Goal: Task Accomplishment & Management: Manage account settings

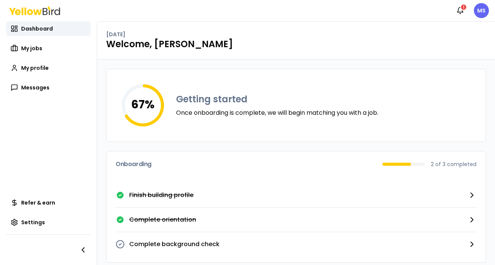
scroll to position [7, 0]
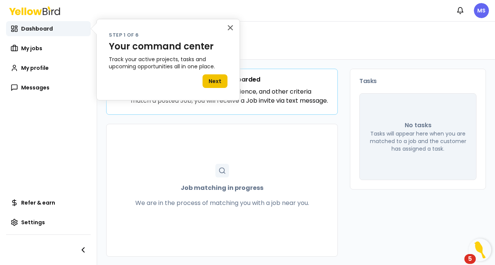
click at [218, 80] on button "Next" at bounding box center [214, 81] width 25 height 14
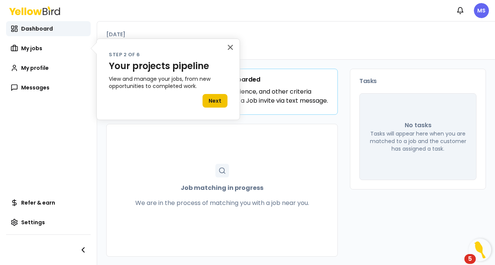
click at [219, 97] on button "Next" at bounding box center [214, 101] width 25 height 14
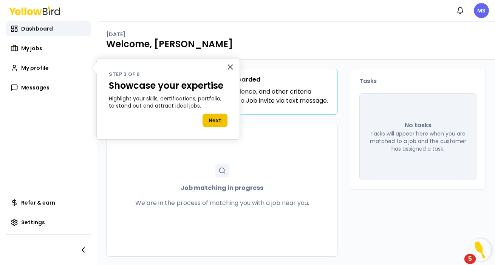
click at [216, 119] on button "Next" at bounding box center [214, 121] width 25 height 14
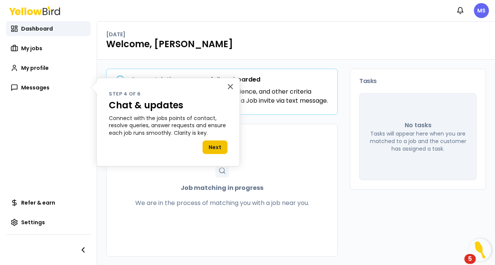
click at [215, 145] on button "Next" at bounding box center [214, 148] width 25 height 14
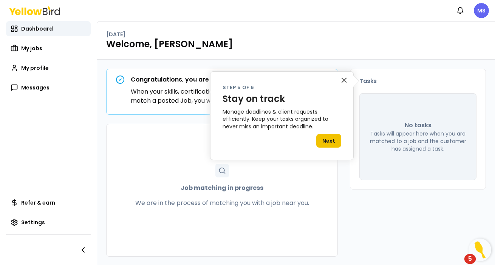
click at [330, 141] on button "Next" at bounding box center [328, 141] width 25 height 14
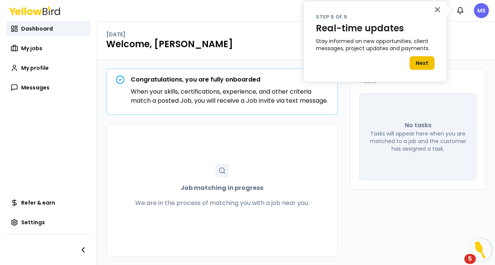
click at [422, 64] on button "Next" at bounding box center [421, 63] width 25 height 14
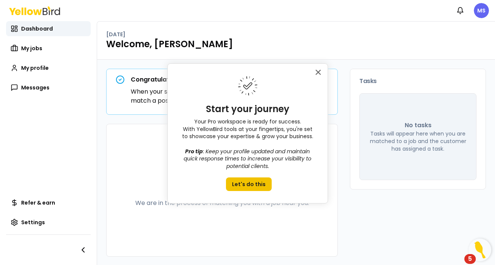
click at [249, 181] on button "Let's do this" at bounding box center [249, 185] width 46 height 14
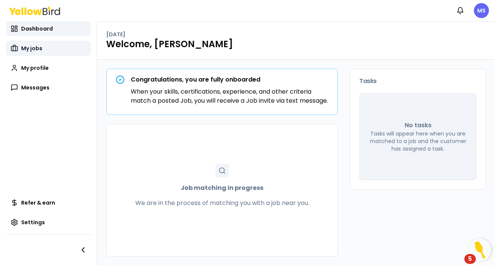
click at [23, 47] on span "My jobs" at bounding box center [31, 49] width 21 height 8
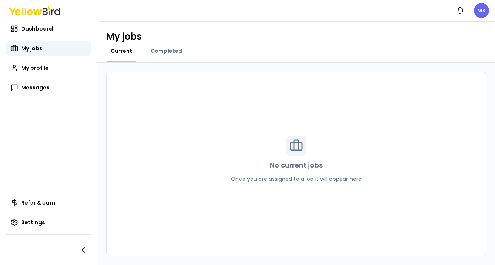
click at [35, 76] on div "Dashboard My jobs My profile Messages" at bounding box center [48, 58] width 85 height 74
click at [40, 71] on span "My profile" at bounding box center [35, 68] width 28 height 8
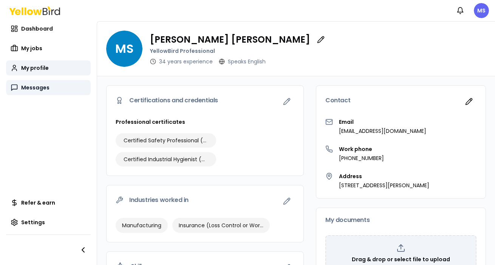
click at [34, 90] on span "Messages" at bounding box center [35, 88] width 28 height 8
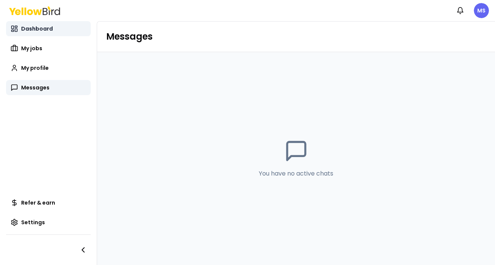
click at [43, 28] on span "Dashboard" at bounding box center [37, 29] width 32 height 8
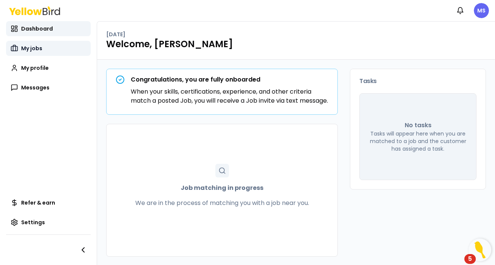
click at [28, 47] on span "My jobs" at bounding box center [31, 49] width 21 height 8
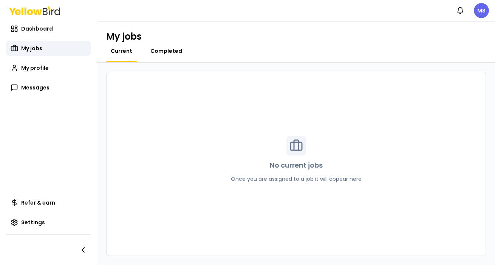
click at [165, 49] on span "Completed" at bounding box center [166, 51] width 32 height 8
click at [125, 50] on span "Current" at bounding box center [122, 51] width 22 height 8
click at [31, 69] on span "My profile" at bounding box center [35, 68] width 28 height 8
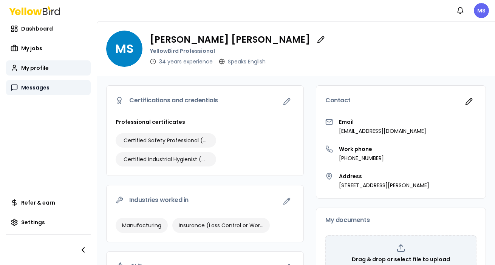
click at [28, 91] on span "Messages" at bounding box center [35, 88] width 28 height 8
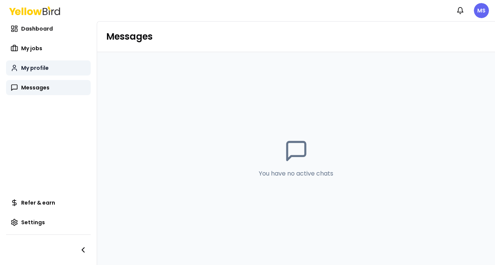
click at [34, 68] on span "My profile" at bounding box center [35, 68] width 28 height 8
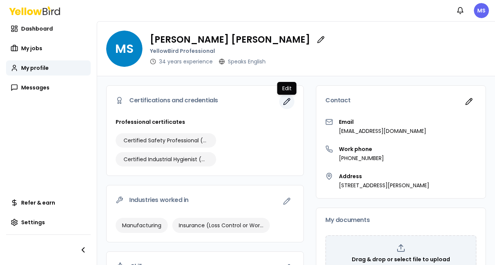
click at [288, 102] on icon "button" at bounding box center [287, 102] width 8 height 8
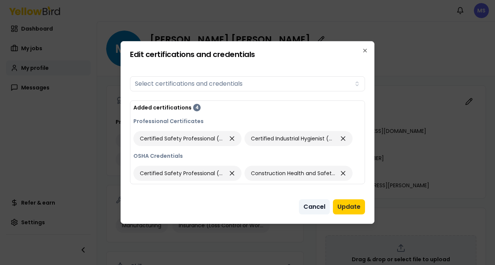
click at [311, 205] on button "Cancel" at bounding box center [314, 206] width 31 height 15
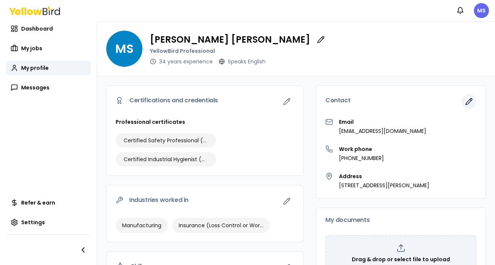
click at [471, 100] on icon "button" at bounding box center [470, 99] width 1 height 1
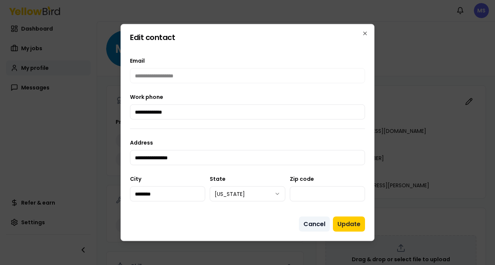
click at [316, 224] on button "Cancel" at bounding box center [314, 224] width 31 height 15
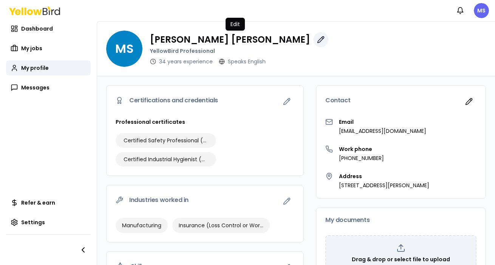
click at [317, 41] on icon "button" at bounding box center [321, 40] width 8 height 8
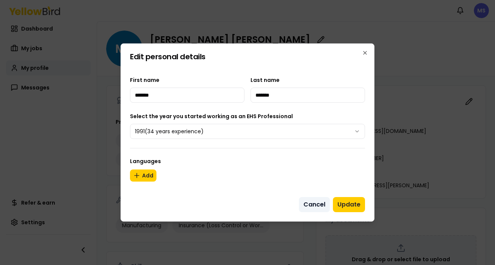
click at [321, 204] on button "Cancel" at bounding box center [314, 204] width 31 height 15
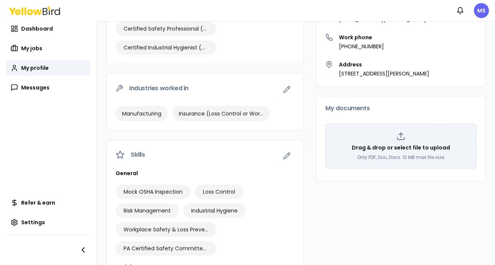
scroll to position [112, 0]
click at [286, 90] on icon "button" at bounding box center [287, 89] width 8 height 8
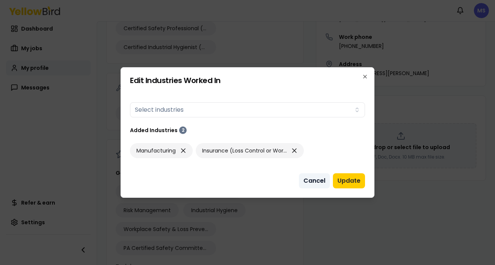
click at [313, 184] on button "Cancel" at bounding box center [314, 180] width 31 height 15
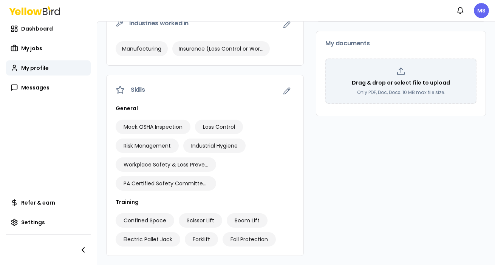
scroll to position [179, 0]
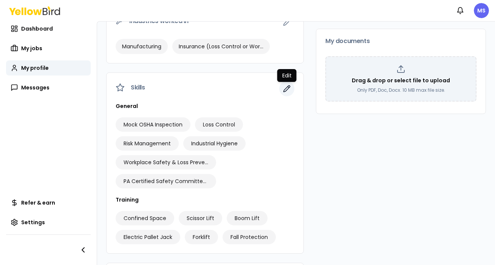
click at [288, 90] on icon "button" at bounding box center [287, 89] width 8 height 8
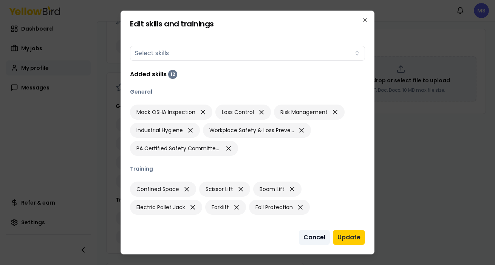
click at [318, 239] on button "Cancel" at bounding box center [314, 237] width 31 height 15
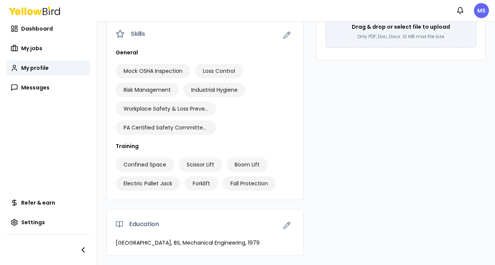
scroll to position [233, 0]
click at [83, 249] on icon "button" at bounding box center [83, 250] width 2 height 5
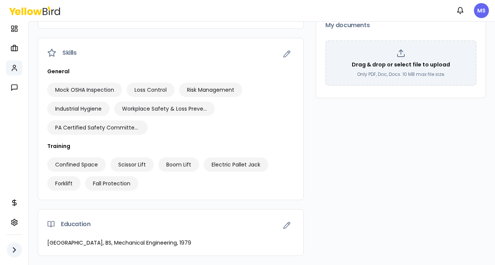
scroll to position [195, 0]
click at [14, 251] on icon "button" at bounding box center [14, 250] width 9 height 9
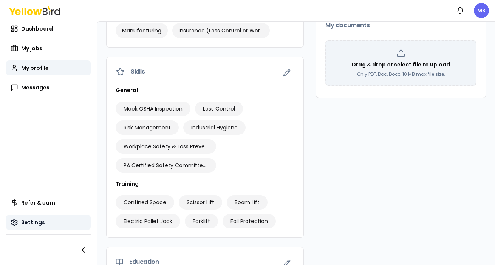
click at [24, 221] on span "Settings" at bounding box center [33, 223] width 24 height 8
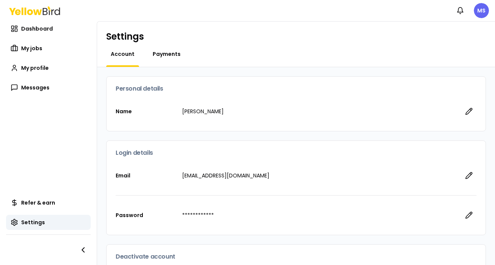
click at [169, 55] on span "Payments" at bounding box center [167, 54] width 28 height 8
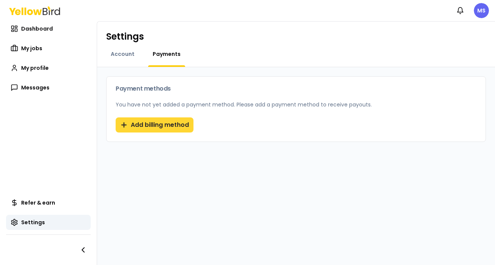
click at [158, 125] on button "Add billing method" at bounding box center [155, 124] width 78 height 15
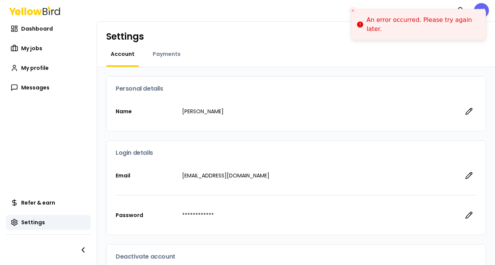
click at [354, 12] on icon "Close toast" at bounding box center [353, 10] width 5 height 5
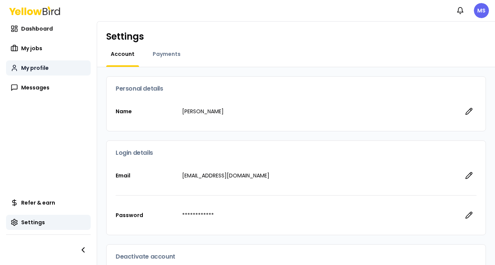
click at [36, 69] on span "My profile" at bounding box center [35, 68] width 28 height 8
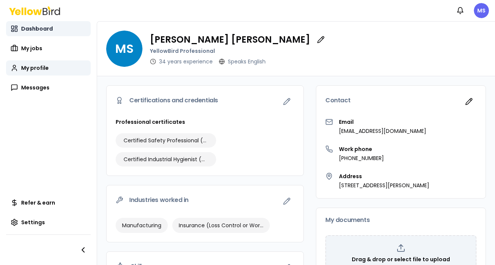
click at [45, 29] on span "Dashboard" at bounding box center [37, 29] width 32 height 8
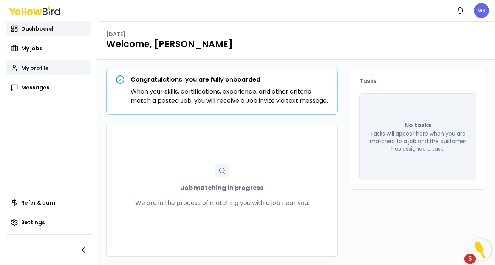
click at [44, 68] on span "My profile" at bounding box center [35, 68] width 28 height 8
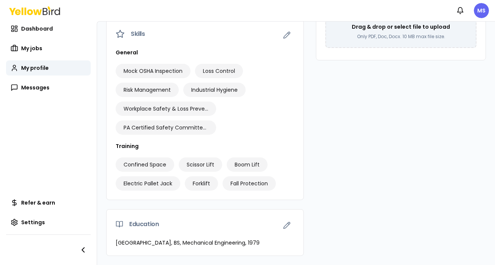
scroll to position [233, 0]
click at [29, 28] on span "Dashboard" at bounding box center [37, 29] width 32 height 8
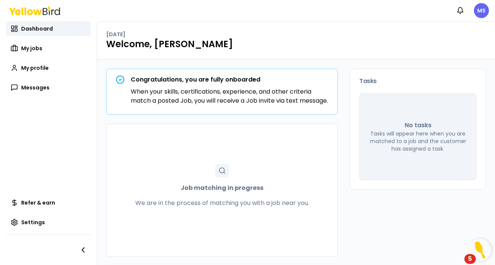
click at [473, 259] on div "5" at bounding box center [469, 259] width 11 height 10
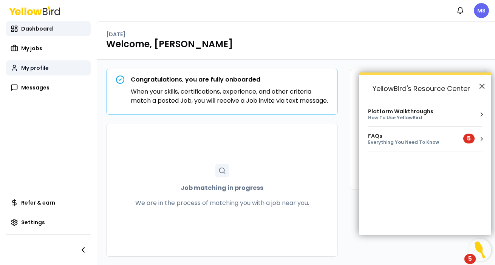
click at [33, 69] on span "My profile" at bounding box center [35, 68] width 28 height 8
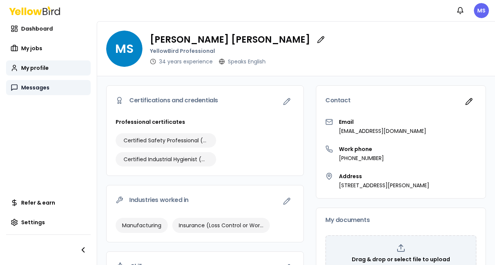
click at [33, 88] on span "Messages" at bounding box center [35, 88] width 28 height 8
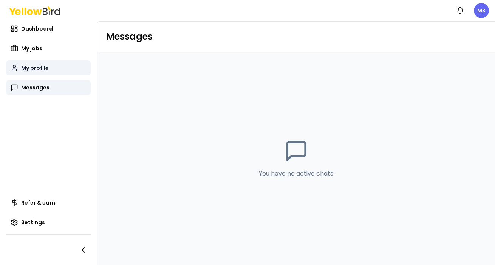
click at [37, 68] on span "My profile" at bounding box center [35, 68] width 28 height 8
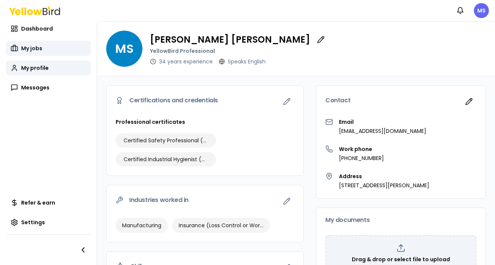
click at [25, 51] on span "My jobs" at bounding box center [31, 49] width 21 height 8
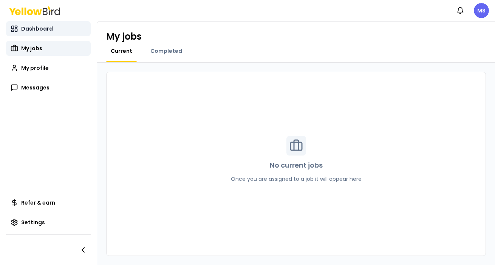
click at [31, 29] on span "Dashboard" at bounding box center [37, 29] width 32 height 8
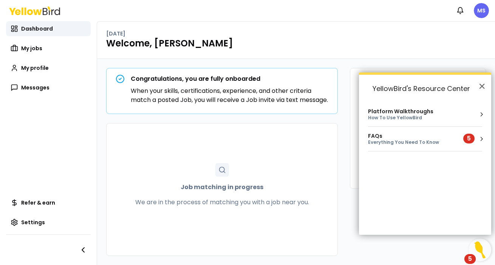
scroll to position [9, 0]
click at [482, 87] on button "×" at bounding box center [481, 86] width 7 height 12
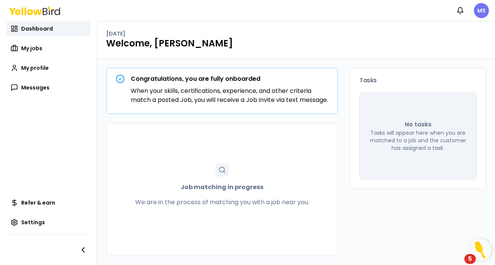
click at [482, 10] on html "Notifications MS Dashboard My jobs My profile Messages Refer & earn Settings We…" at bounding box center [247, 132] width 495 height 265
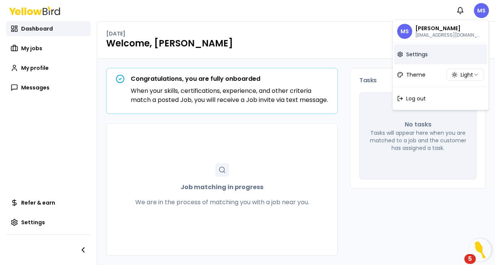
click at [417, 54] on span "Settings" at bounding box center [417, 55] width 22 height 8
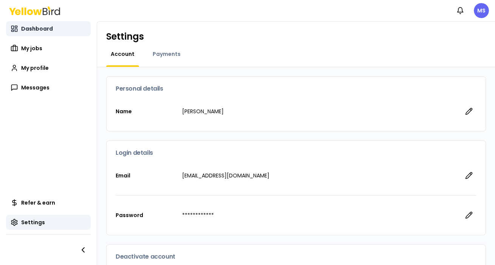
click at [41, 32] on span "Dashboard" at bounding box center [37, 29] width 32 height 8
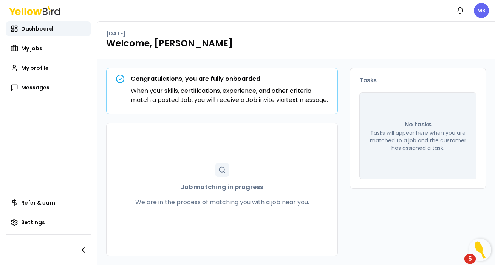
scroll to position [9, 0]
click at [36, 48] on span "My jobs" at bounding box center [31, 49] width 21 height 8
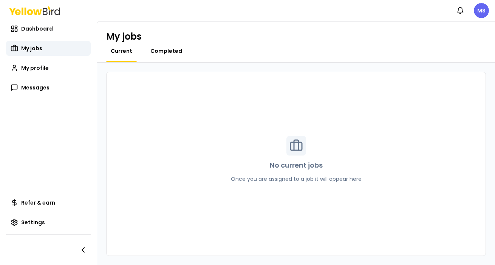
click at [161, 51] on span "Completed" at bounding box center [166, 51] width 32 height 8
click at [126, 51] on span "Current" at bounding box center [122, 51] width 22 height 8
click at [26, 69] on span "My profile" at bounding box center [35, 68] width 28 height 8
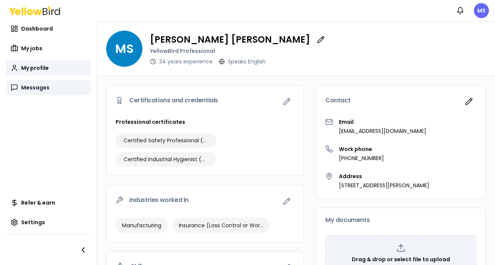
click at [37, 91] on span "Messages" at bounding box center [35, 88] width 28 height 8
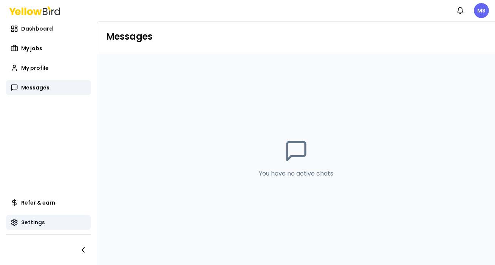
click at [37, 222] on span "Settings" at bounding box center [33, 223] width 24 height 8
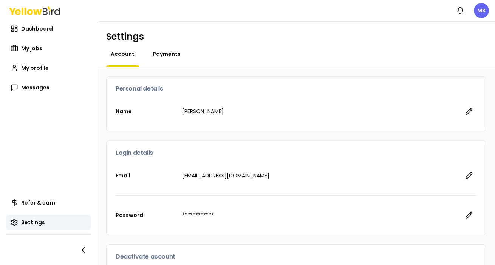
click at [167, 56] on span "Payments" at bounding box center [167, 54] width 28 height 8
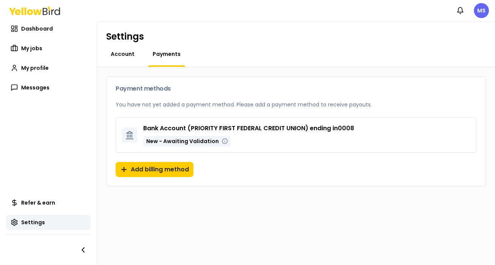
click at [119, 54] on span "Account" at bounding box center [123, 54] width 24 height 8
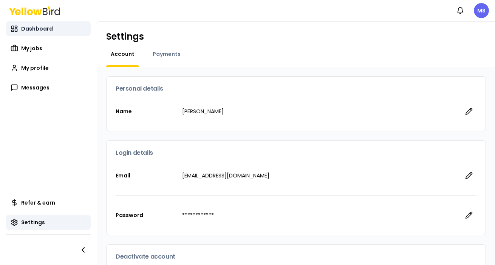
click at [37, 27] on span "Dashboard" at bounding box center [37, 29] width 32 height 8
